Goal: Browse casually: Explore the website without a specific task or goal

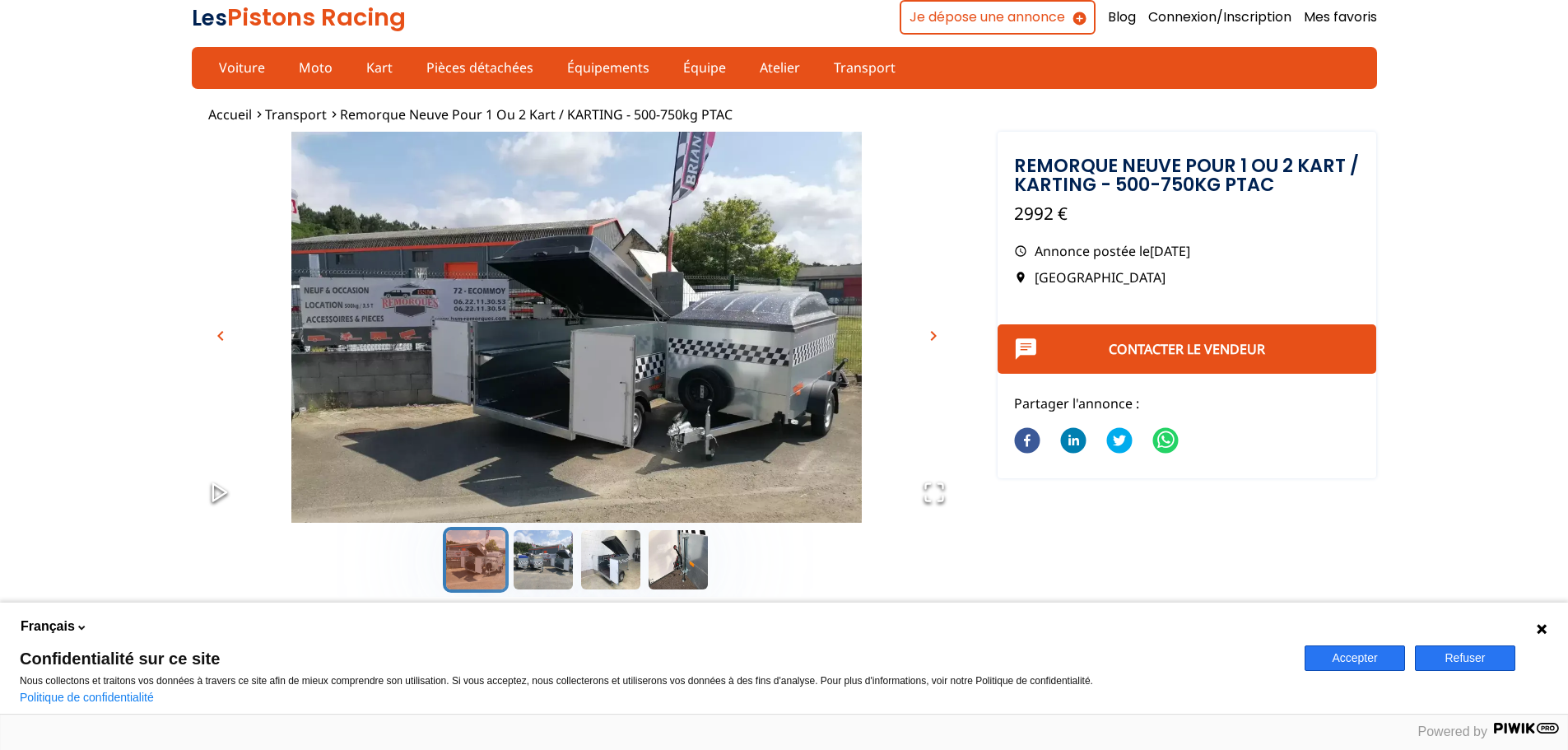
click at [933, 484] on icon "Open Fullscreen" at bounding box center [933, 492] width 23 height 23
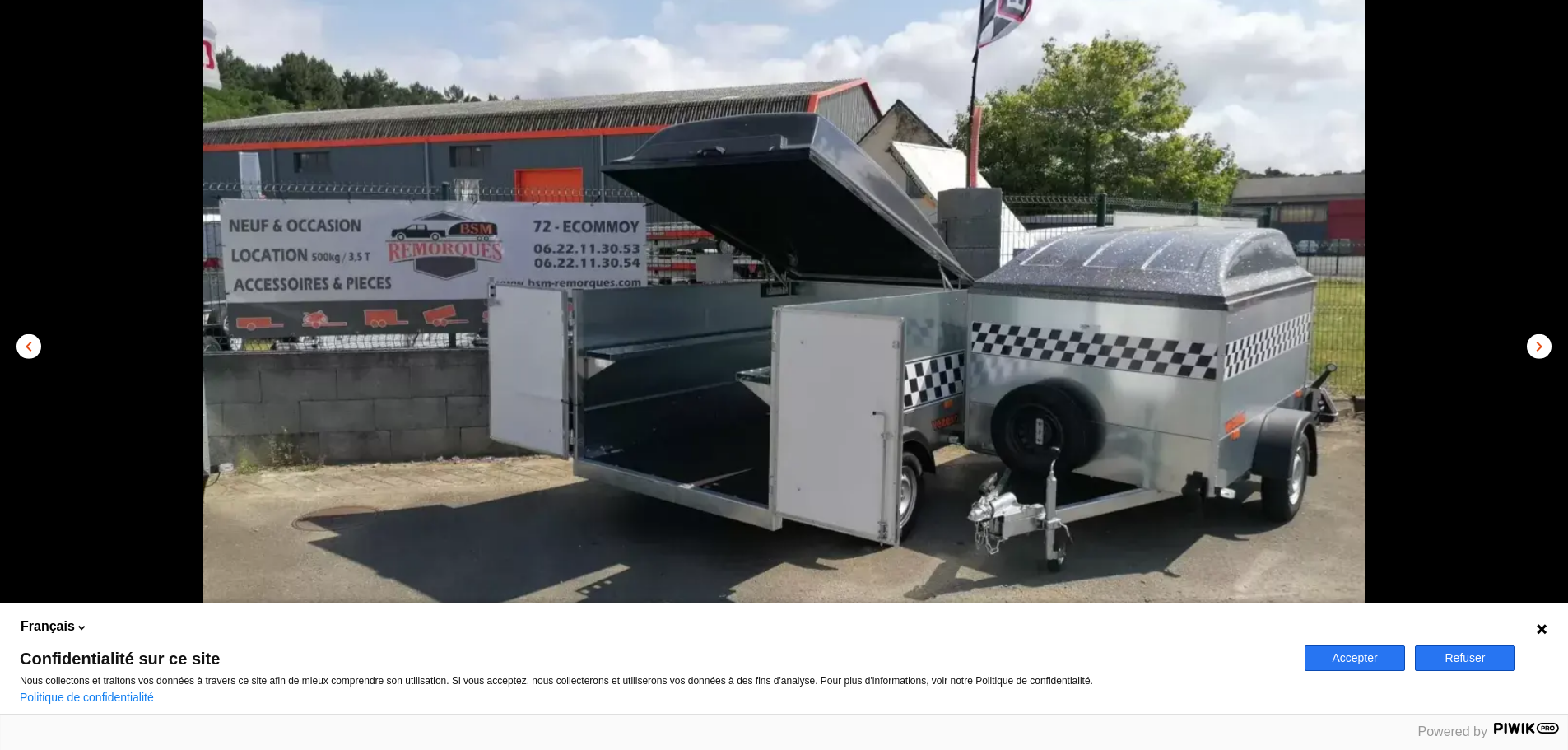
click at [1542, 334] on button "chevron_right" at bounding box center [1538, 345] width 25 height 25
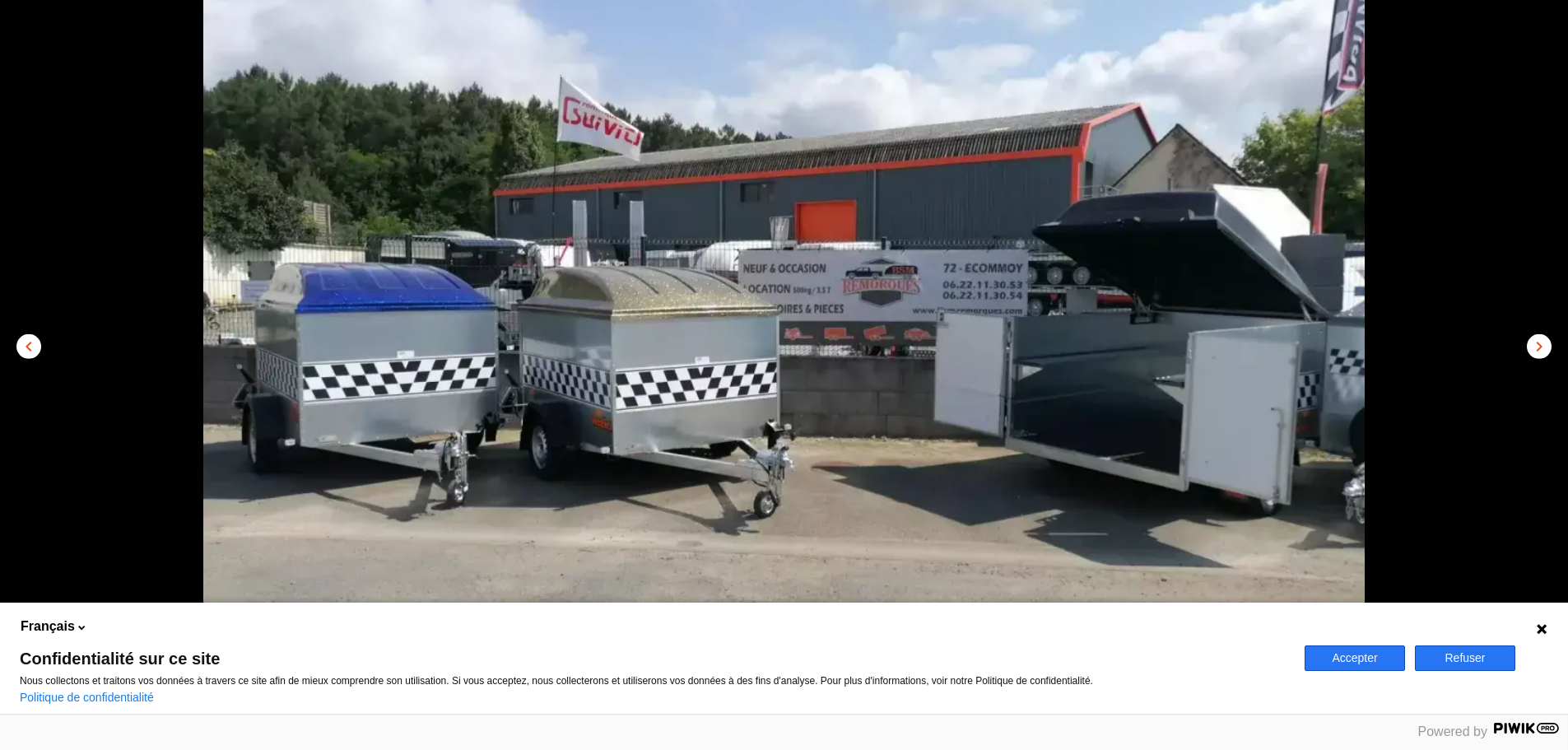
click at [1542, 334] on button "chevron_right" at bounding box center [1538, 345] width 25 height 25
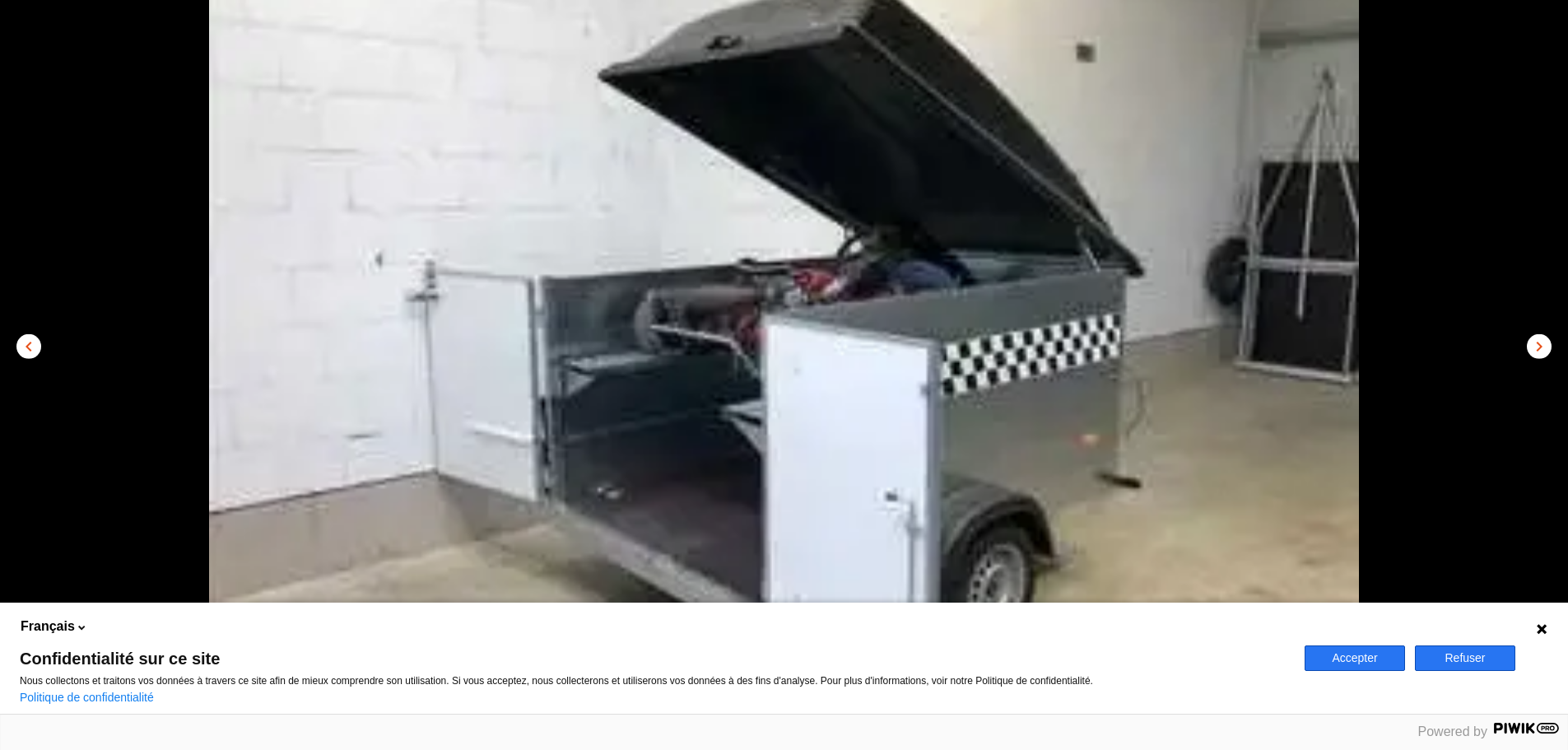
click at [1542, 334] on button "chevron_right" at bounding box center [1538, 345] width 25 height 25
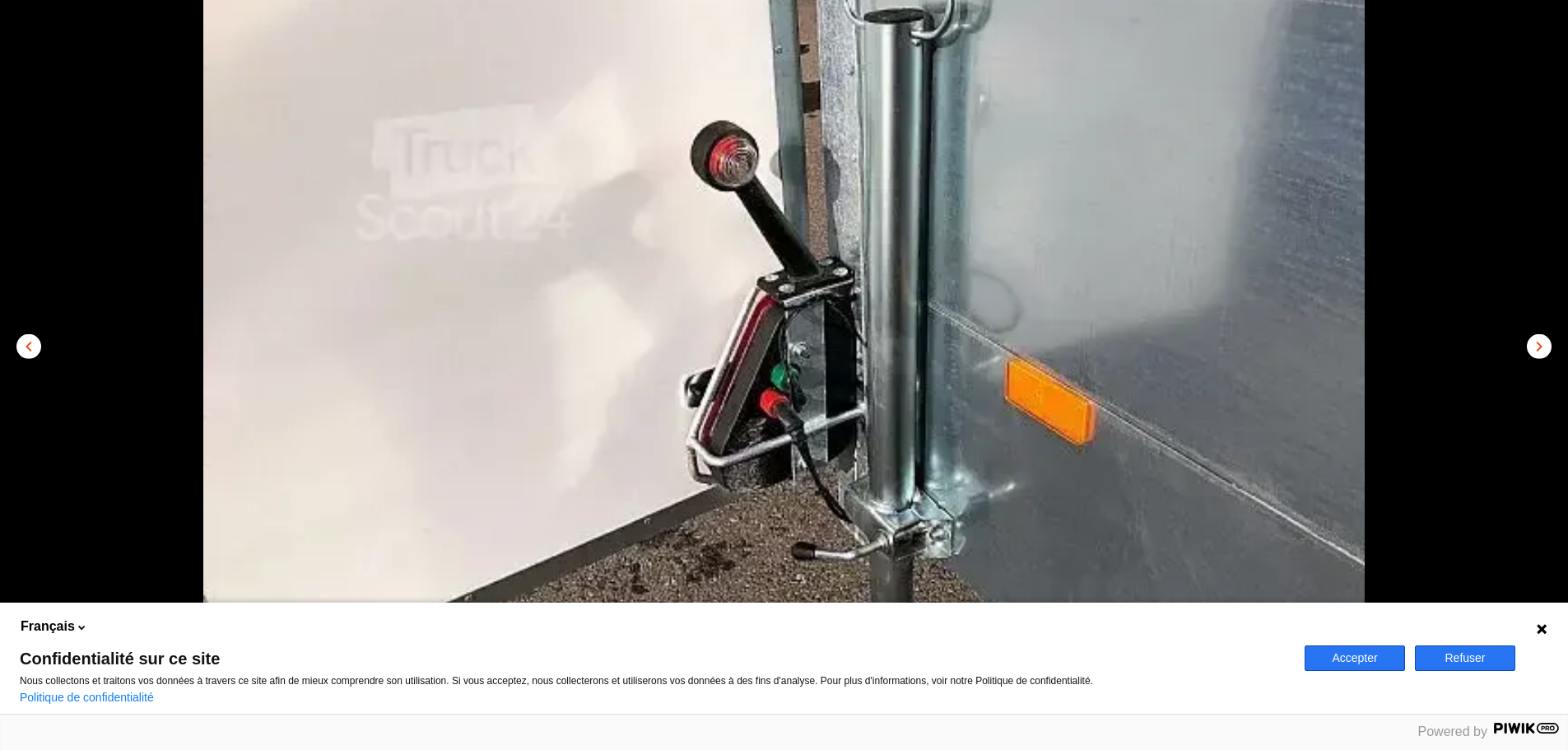
click at [1542, 334] on button "chevron_right" at bounding box center [1538, 345] width 25 height 25
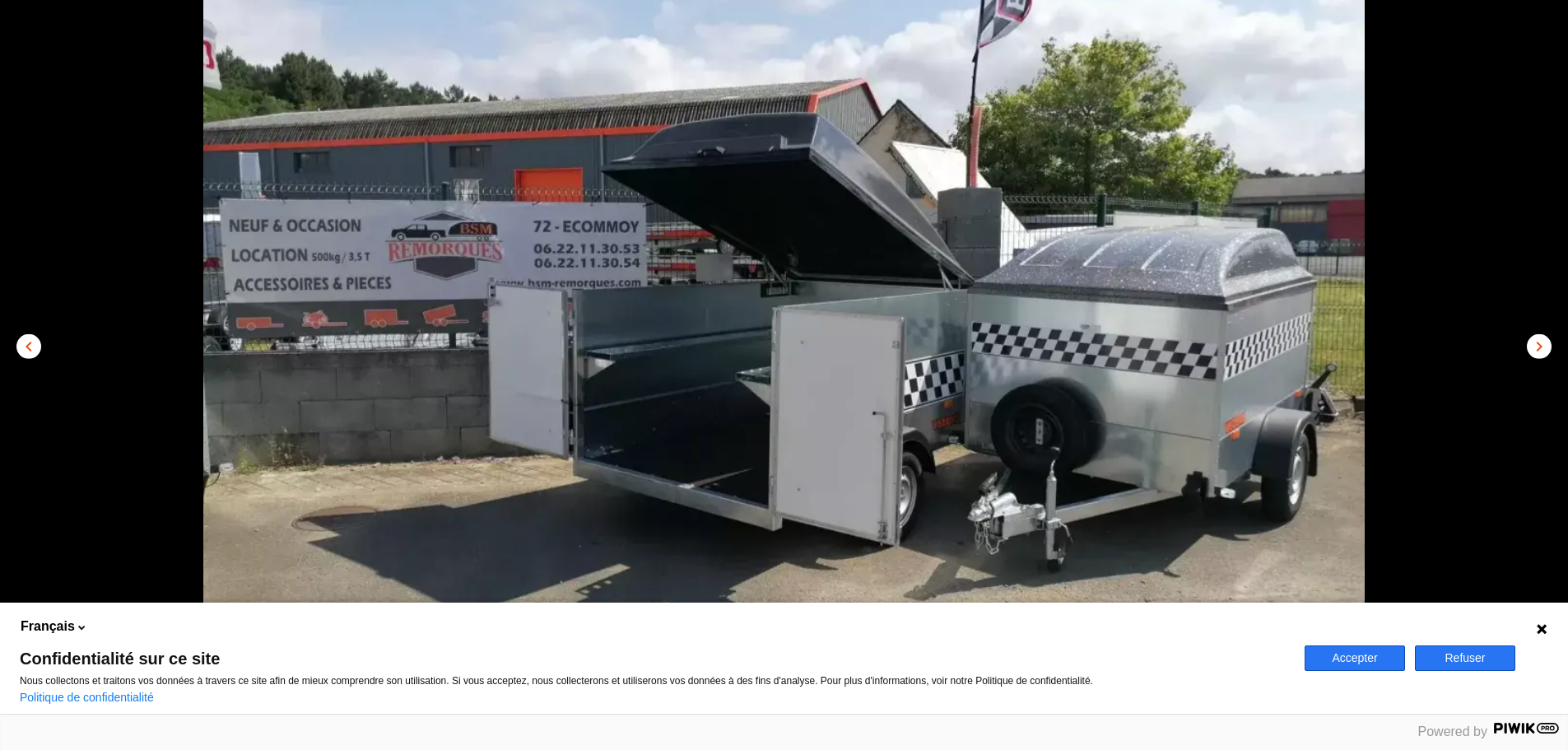
click at [1542, 334] on button "chevron_right" at bounding box center [1538, 345] width 25 height 25
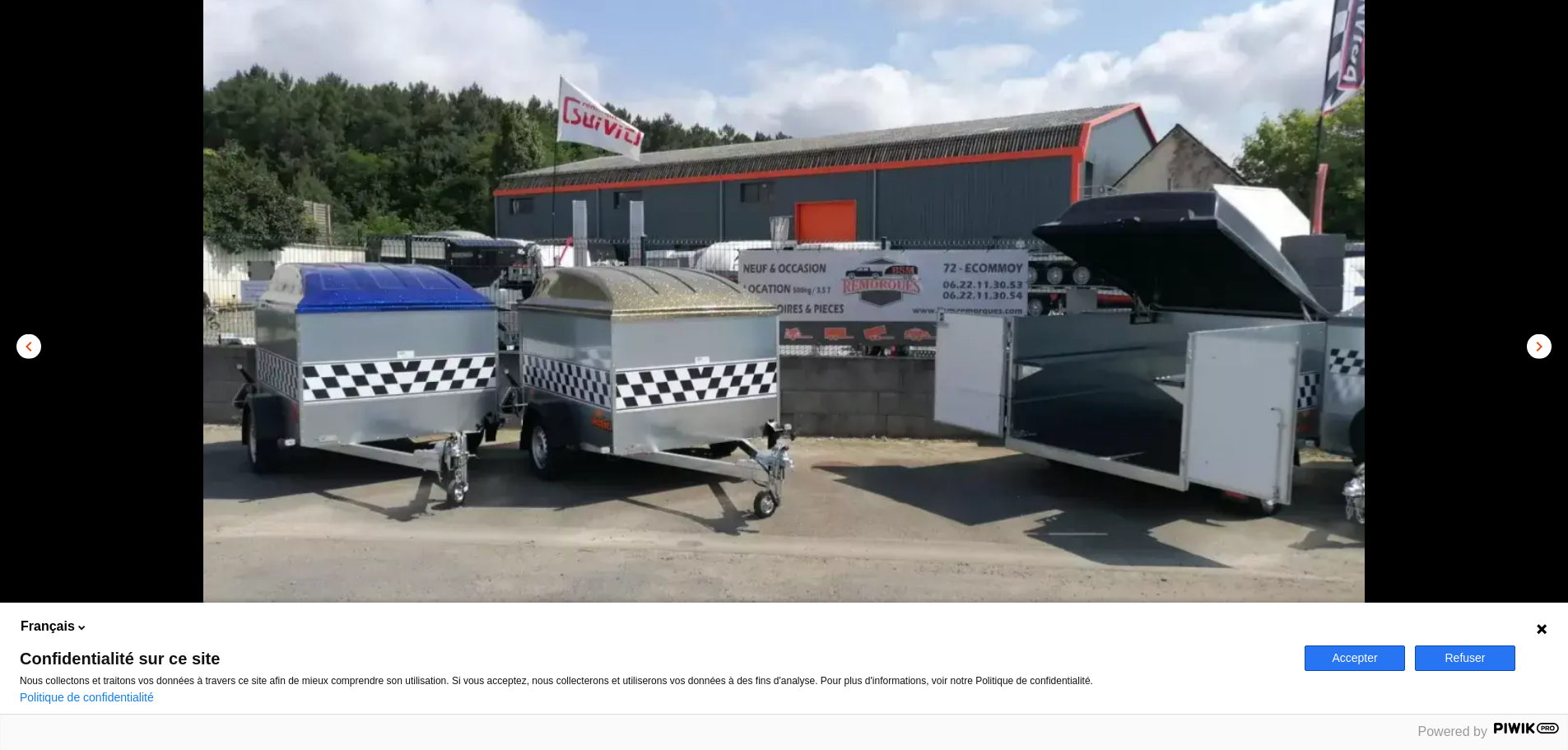
click at [1542, 334] on button "chevron_right" at bounding box center [1538, 345] width 25 height 25
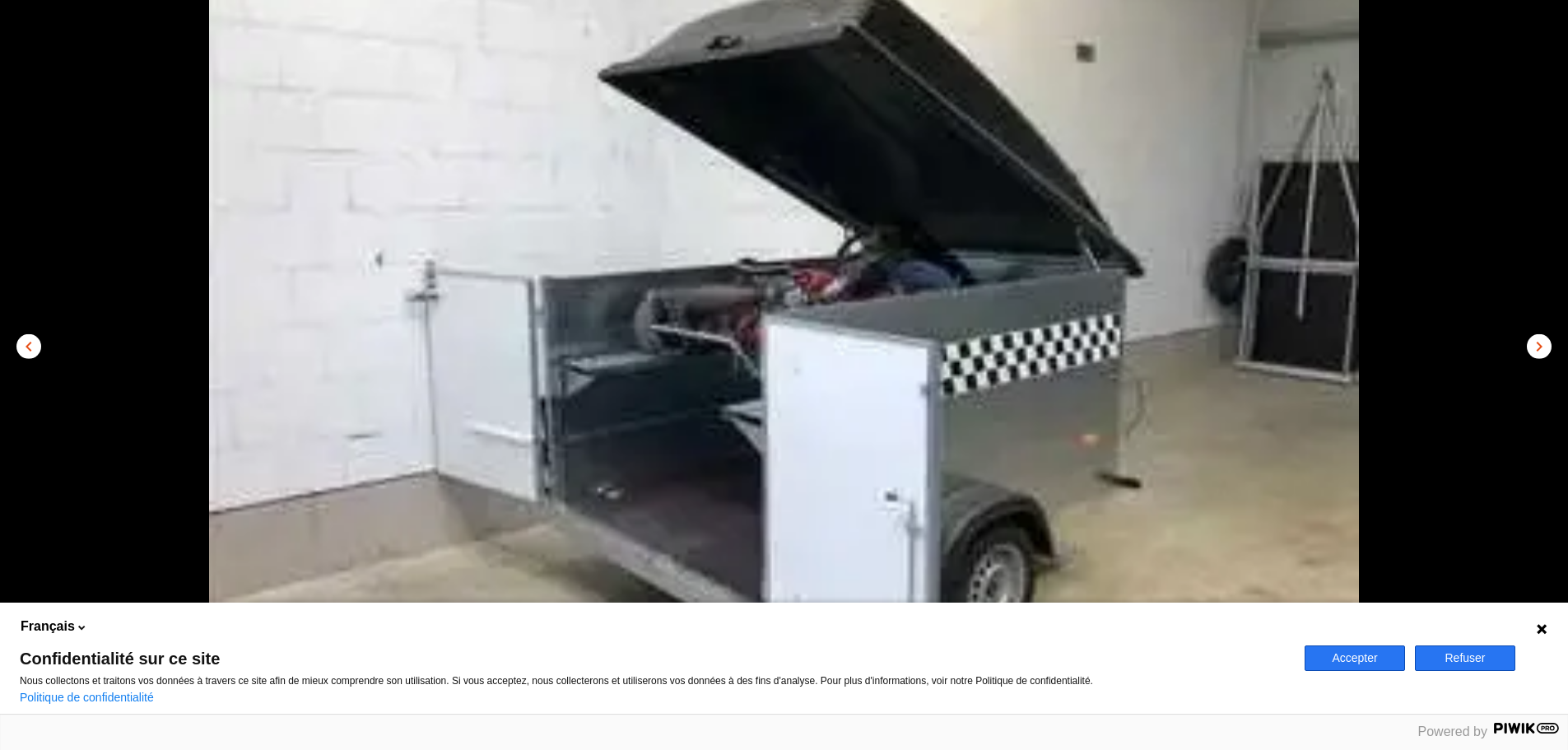
click at [1542, 334] on button "chevron_right" at bounding box center [1538, 345] width 25 height 25
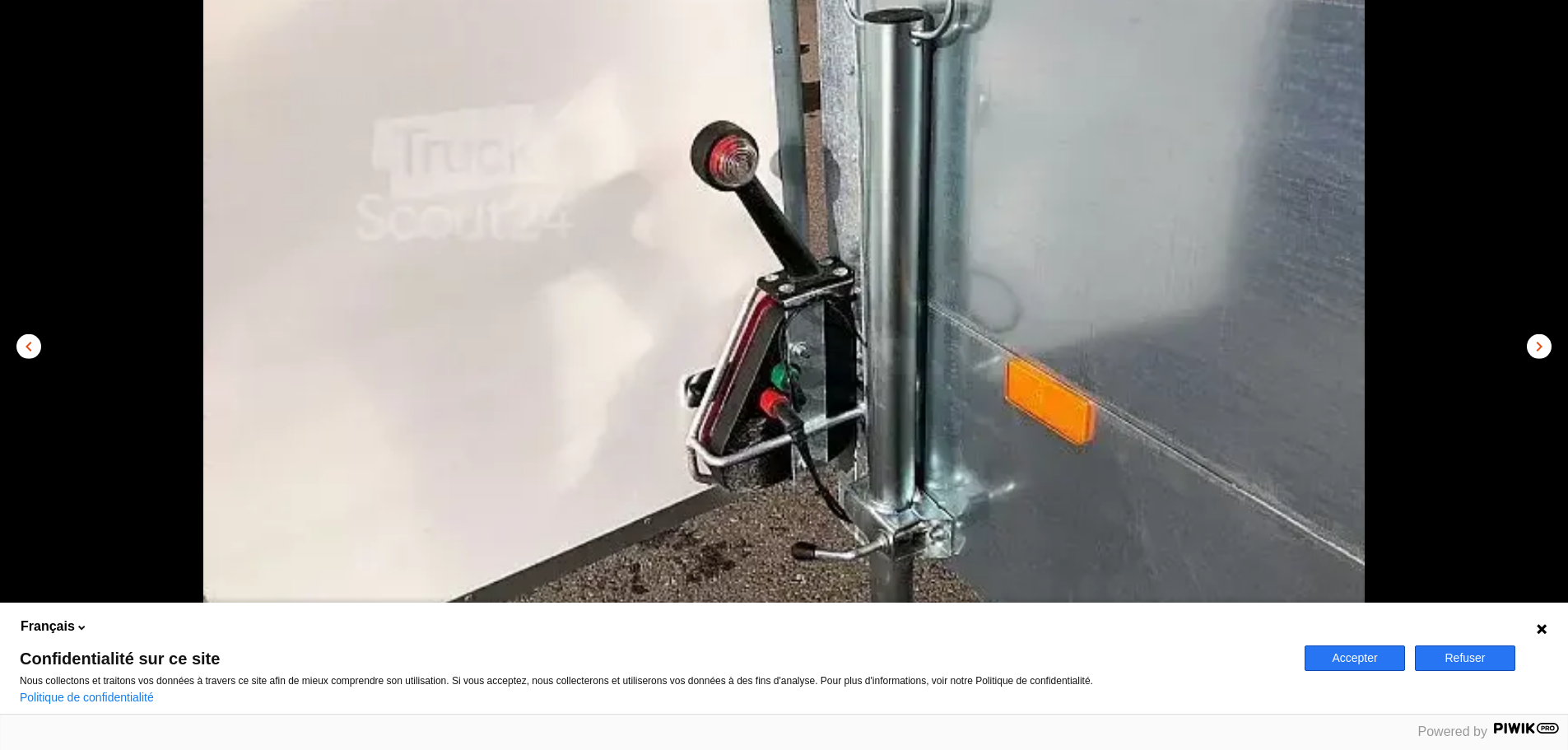
click at [1542, 334] on button "chevron_right" at bounding box center [1538, 345] width 25 height 25
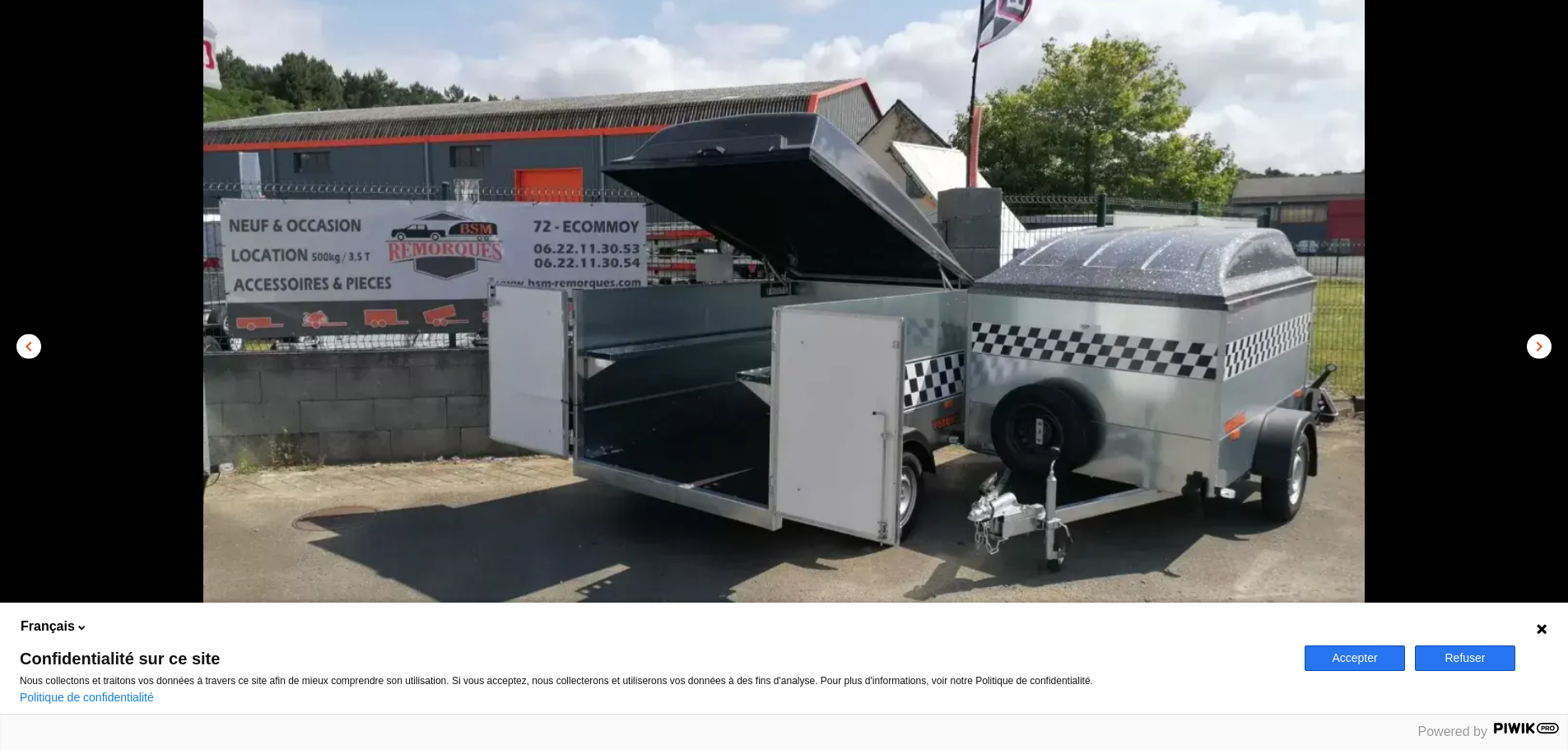
click at [1542, 334] on button "chevron_right" at bounding box center [1538, 345] width 25 height 25
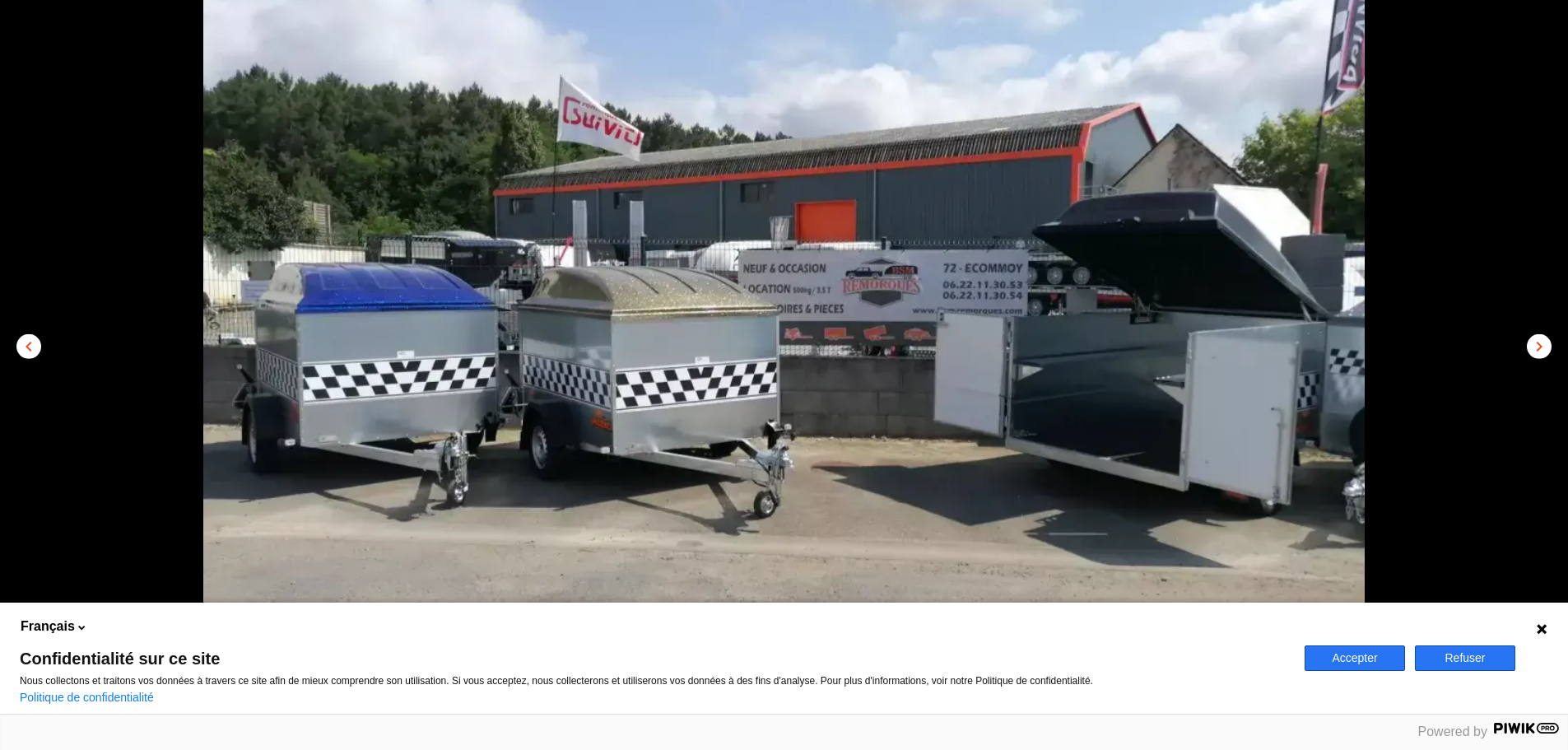
click at [1542, 334] on button "chevron_right" at bounding box center [1538, 345] width 25 height 25
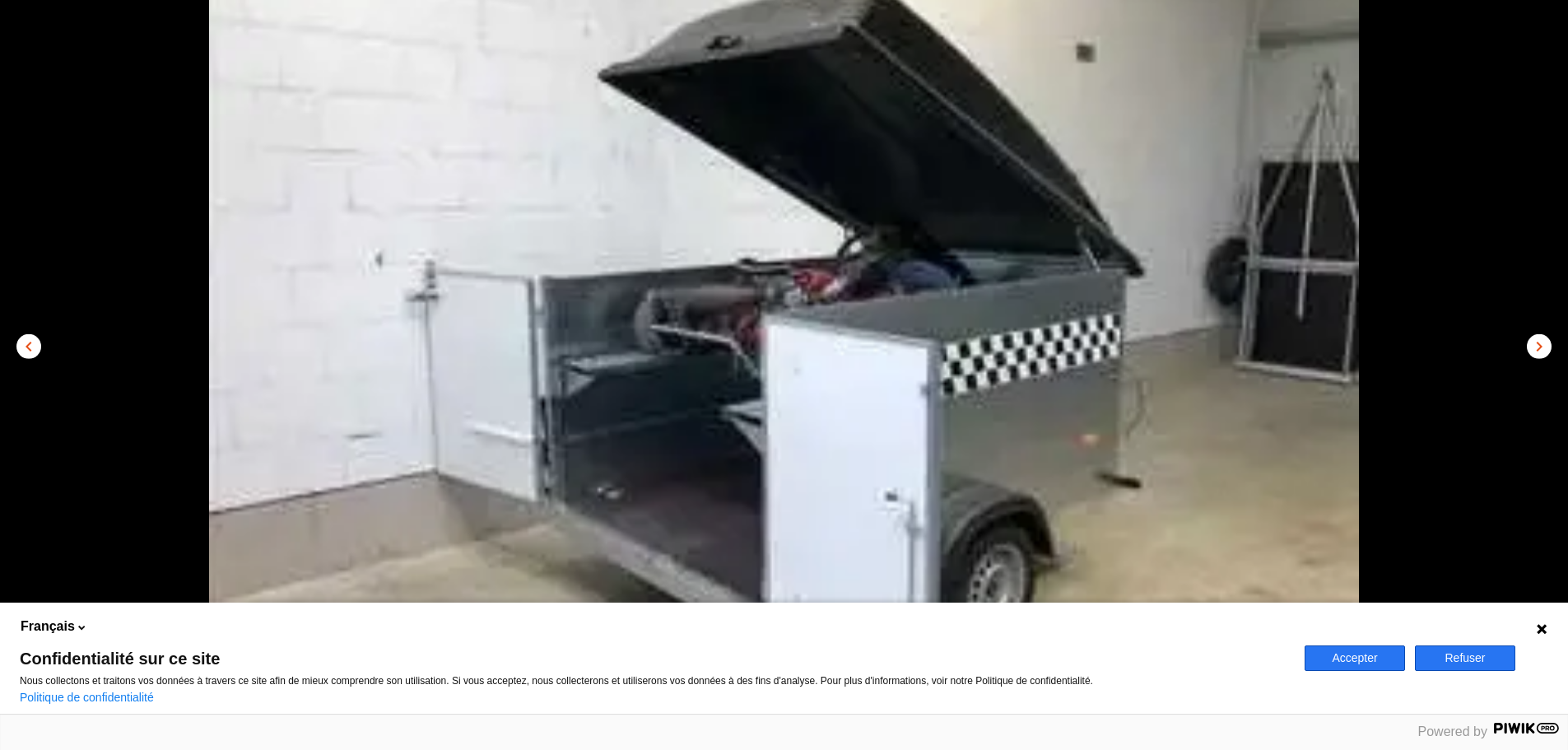
click at [1542, 334] on button "chevron_right" at bounding box center [1538, 345] width 25 height 25
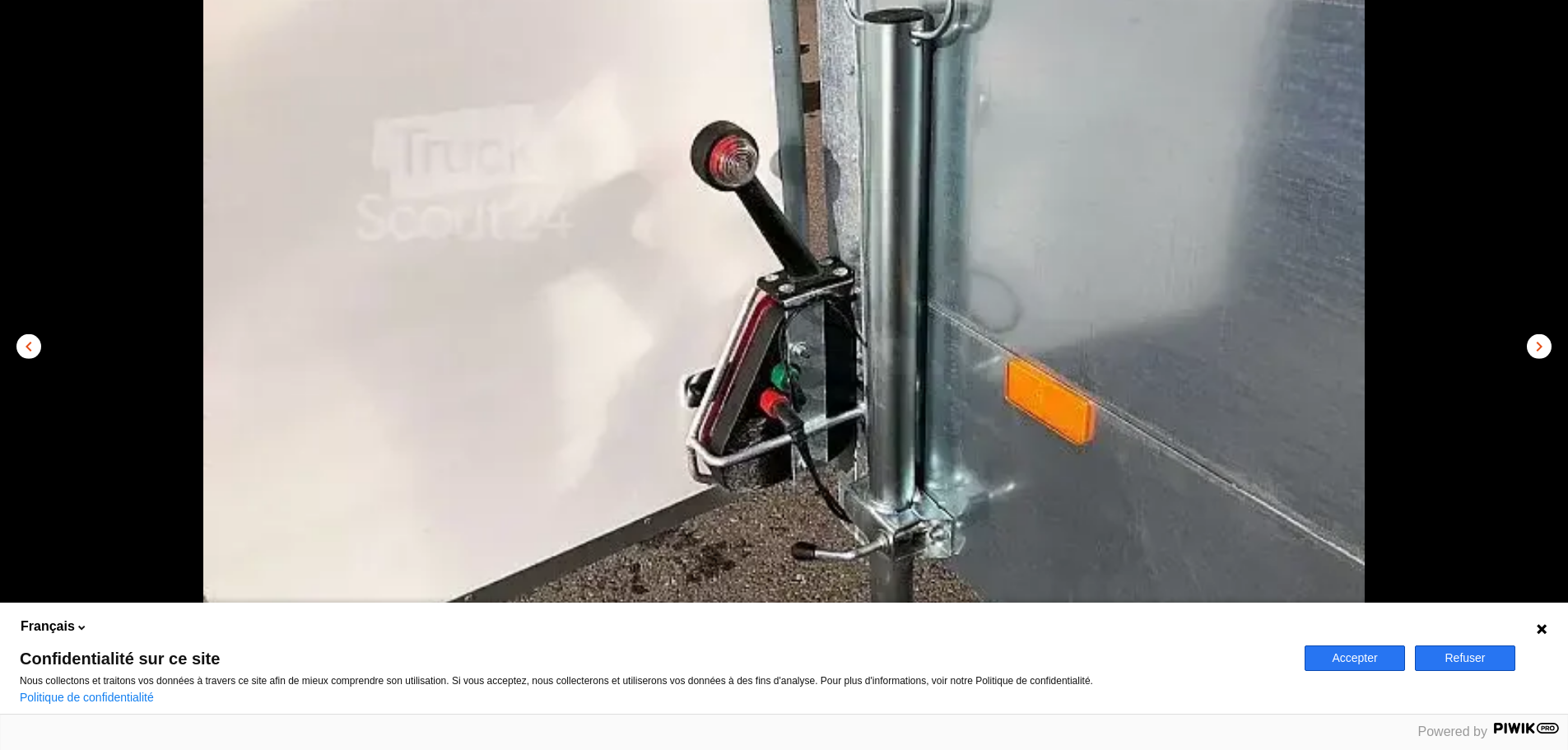
click at [1542, 334] on button "chevron_right" at bounding box center [1538, 345] width 25 height 25
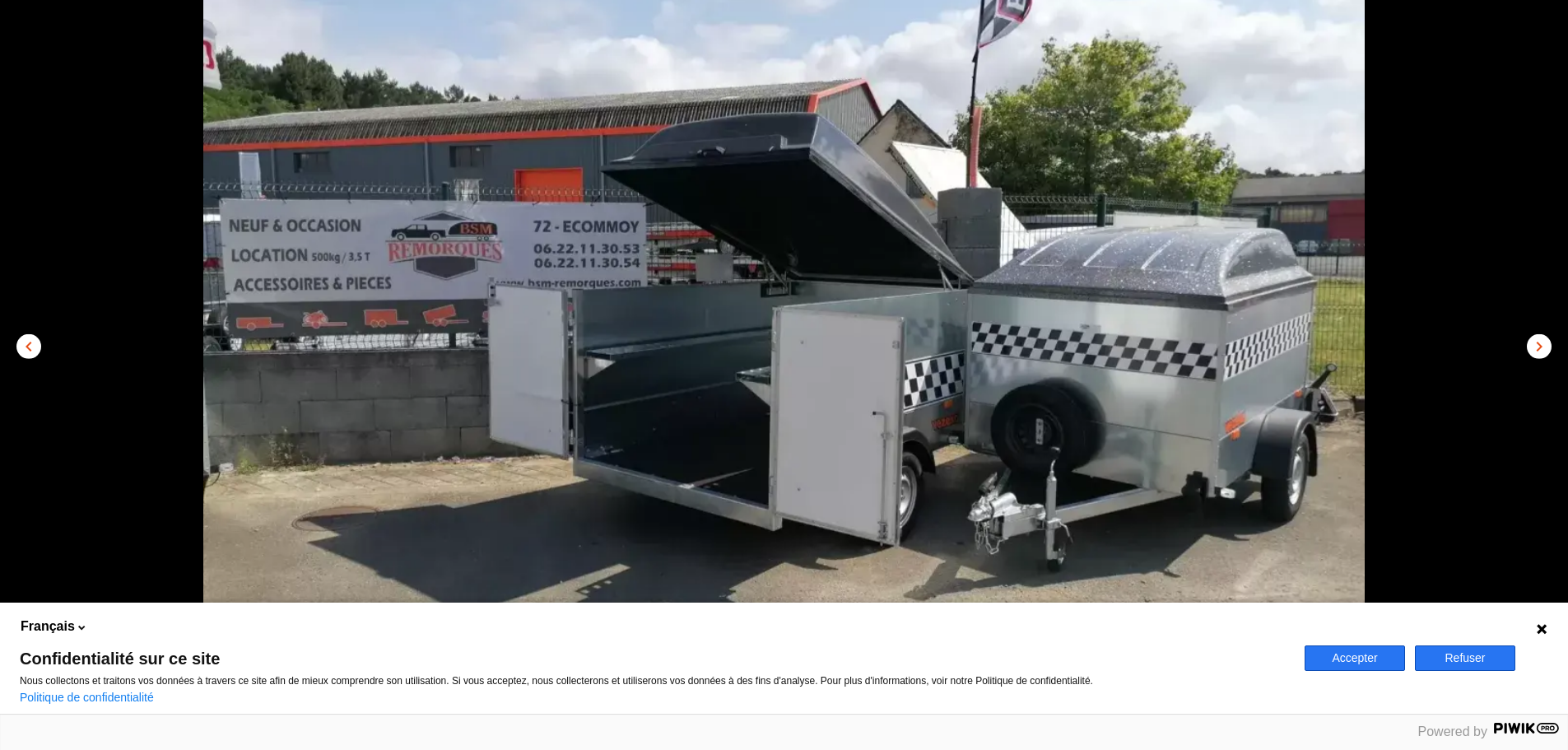
click at [1542, 334] on button "chevron_right" at bounding box center [1538, 345] width 25 height 25
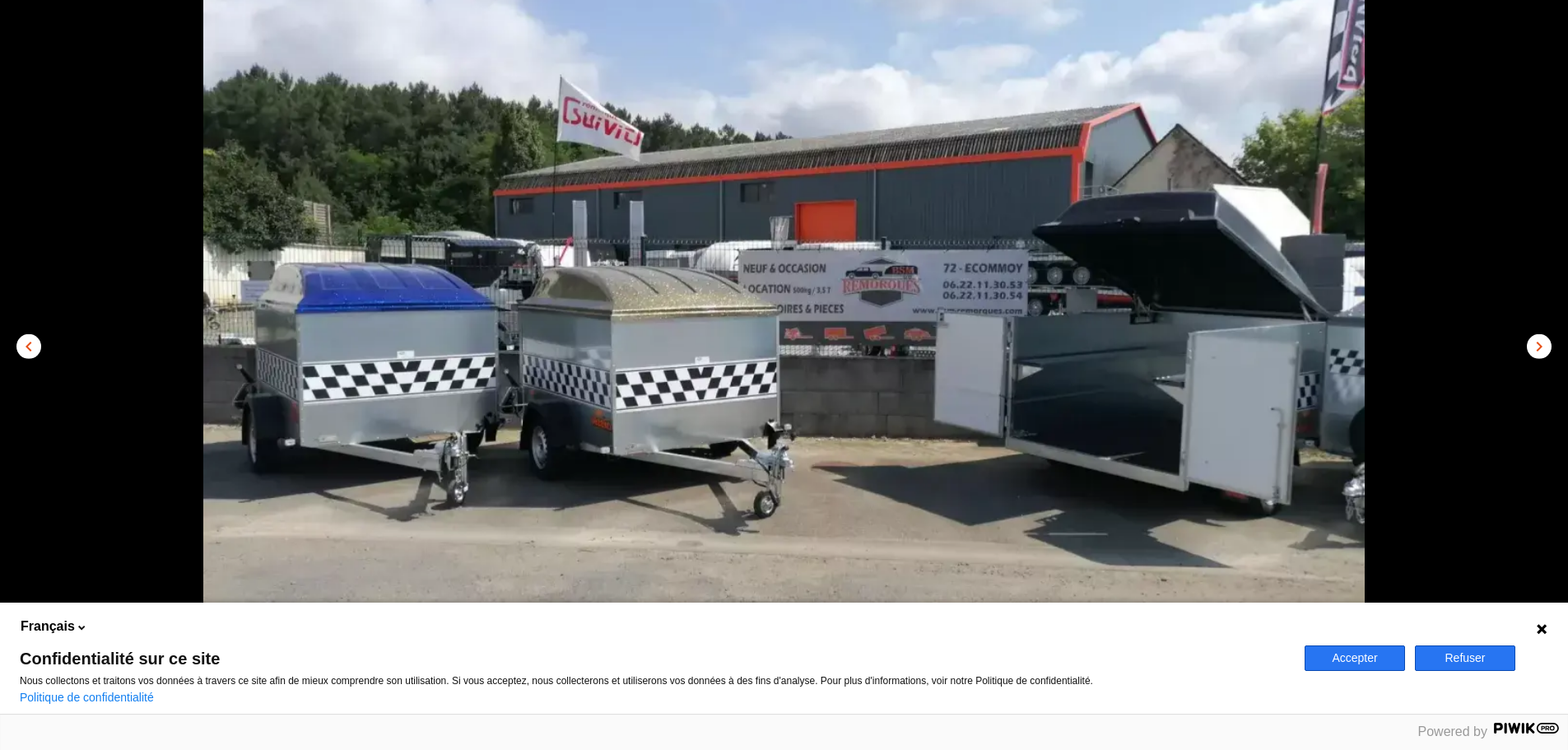
click at [1542, 334] on button "chevron_right" at bounding box center [1538, 345] width 25 height 25
